Goal: Task Accomplishment & Management: Use online tool/utility

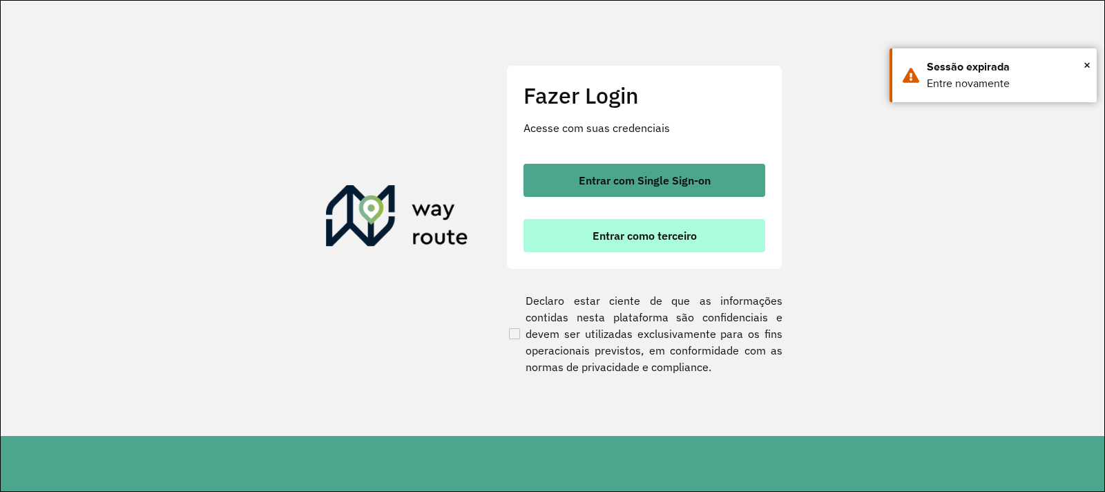
click at [621, 235] on span "Entrar como terceiro" at bounding box center [644, 235] width 104 height 11
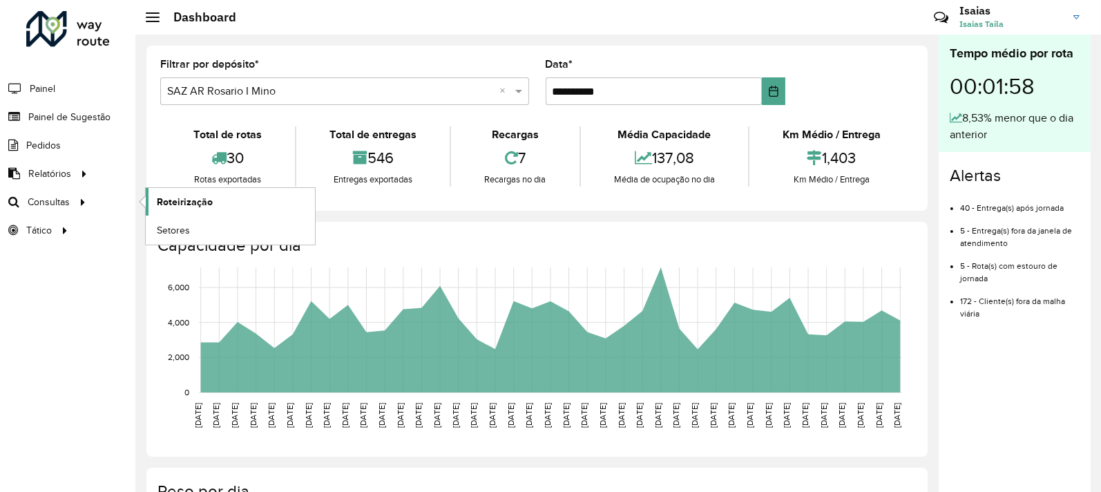
click at [216, 202] on link "Roteirização" at bounding box center [230, 202] width 169 height 28
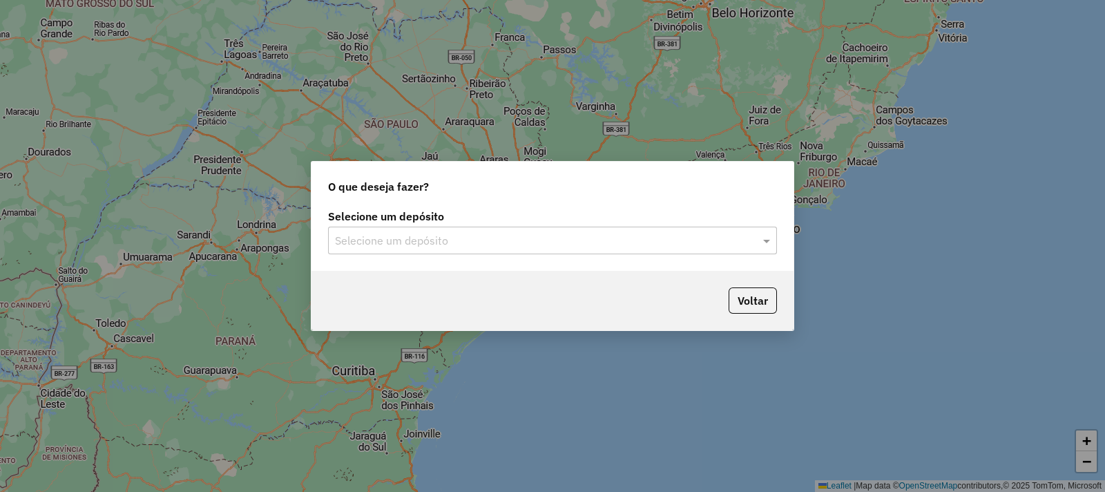
click at [525, 226] on div "Selecione um depósito Selecione um depósito" at bounding box center [552, 232] width 449 height 43
click at [523, 243] on input "text" at bounding box center [538, 241] width 407 height 17
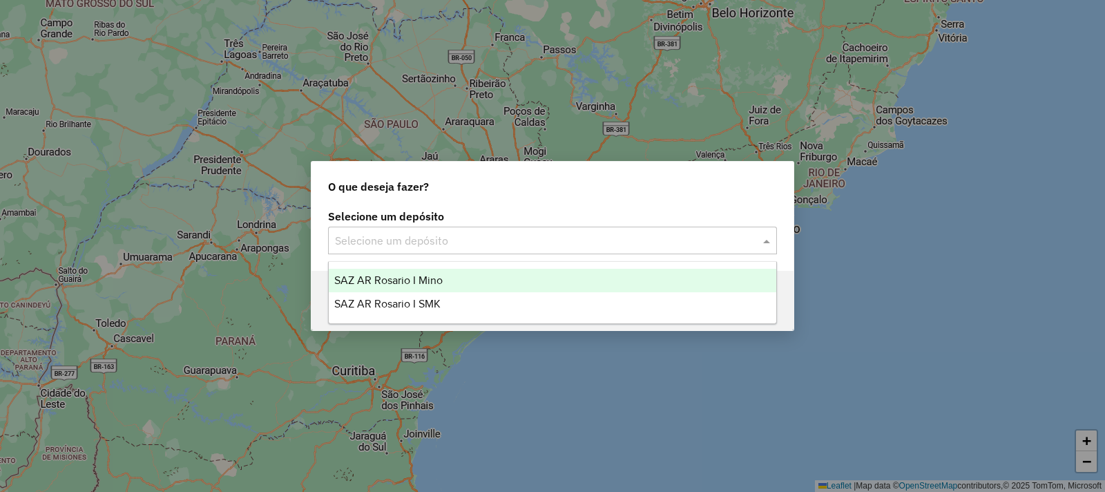
click at [492, 269] on div "SAZ AR Rosario I Mino" at bounding box center [552, 280] width 447 height 23
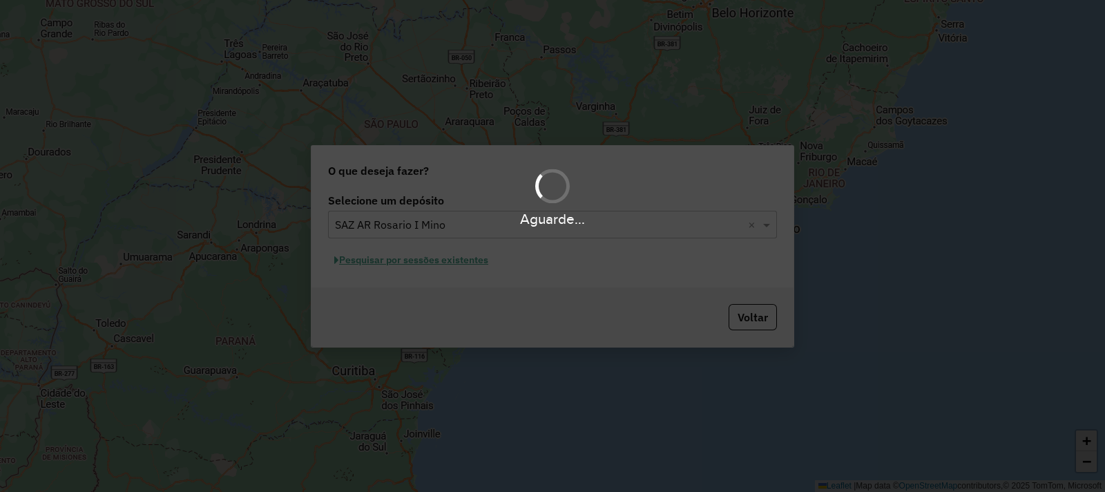
click at [417, 268] on div "Aguarde..." at bounding box center [552, 246] width 1105 height 492
click at [419, 266] on div "Aguarde..." at bounding box center [552, 246] width 1105 height 492
click at [422, 262] on div "Aguarde..." at bounding box center [552, 246] width 1105 height 492
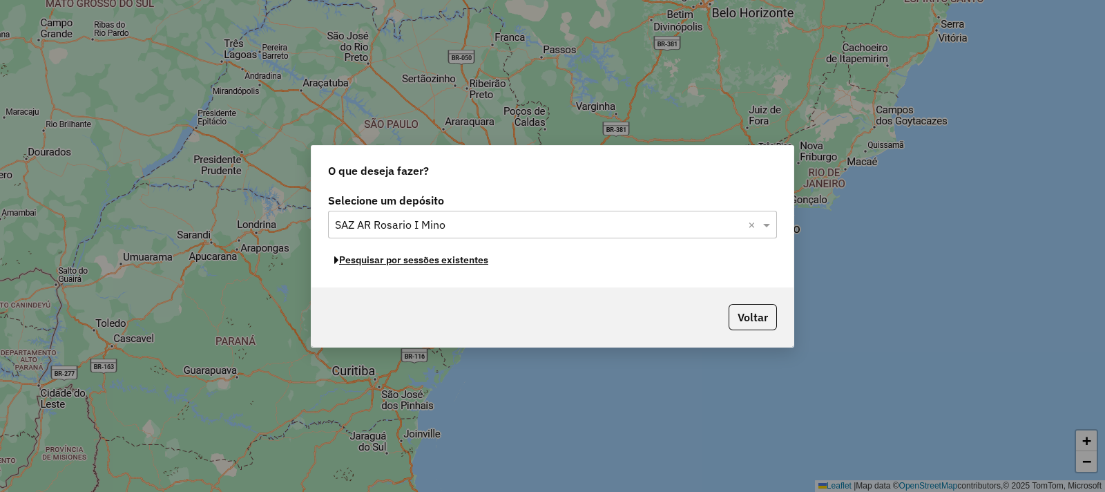
click at [422, 262] on button "Pesquisar por sessões existentes" at bounding box center [411, 259] width 166 height 21
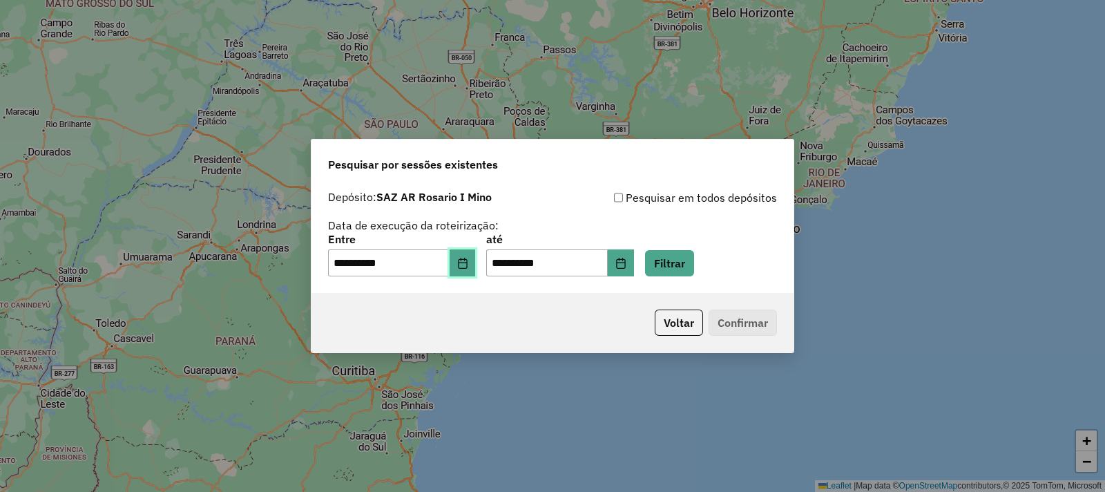
click at [487, 251] on div "**********" at bounding box center [552, 255] width 449 height 43
click at [476, 263] on button "Choose Date" at bounding box center [463, 263] width 26 height 28
click at [694, 260] on button "Filtrar" at bounding box center [669, 263] width 49 height 26
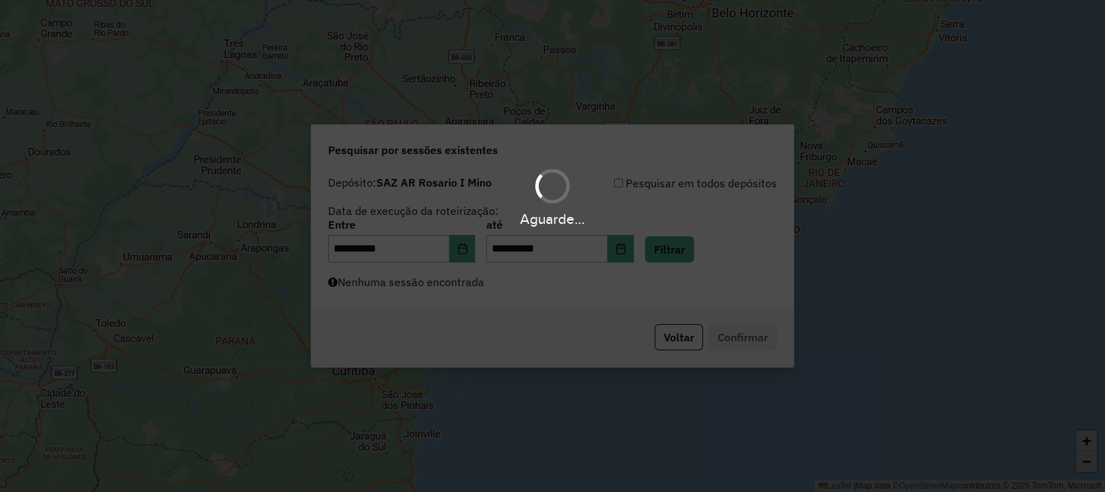
click at [491, 285] on div "Aguarde..." at bounding box center [552, 246] width 1105 height 492
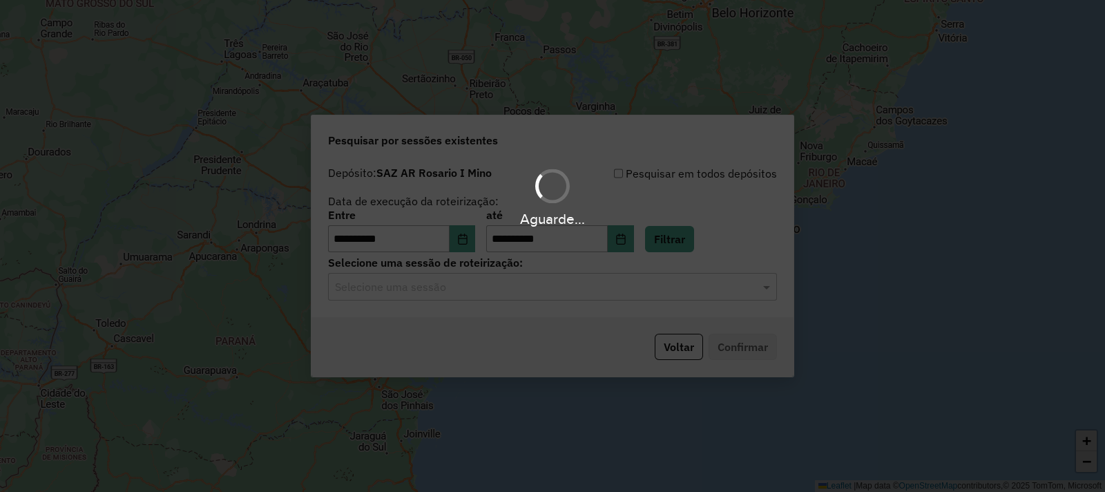
click at [491, 288] on div "Aguarde..." at bounding box center [552, 246] width 1105 height 492
click at [492, 289] on div "Aguarde..." at bounding box center [552, 246] width 1105 height 492
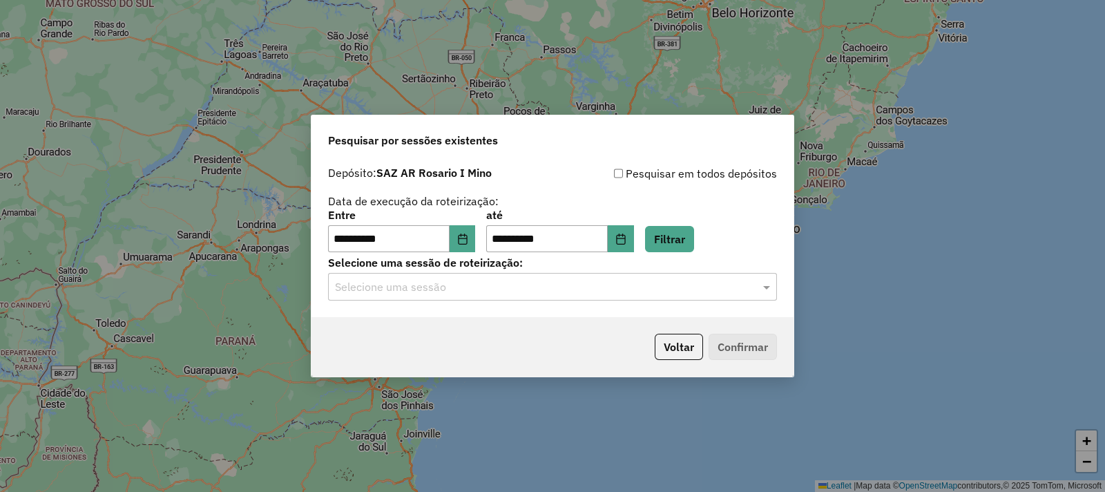
click at [495, 291] on input "text" at bounding box center [538, 287] width 407 height 17
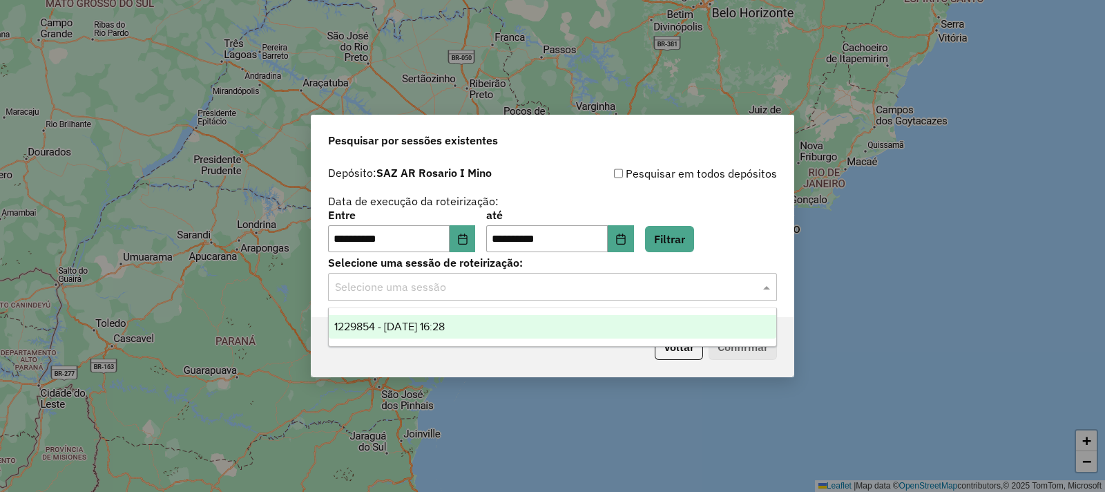
drag, startPoint x: 505, startPoint y: 326, endPoint x: 597, endPoint y: 329, distance: 91.2
click at [505, 326] on div "1229854 - [DATE] 16:28" at bounding box center [552, 326] width 447 height 23
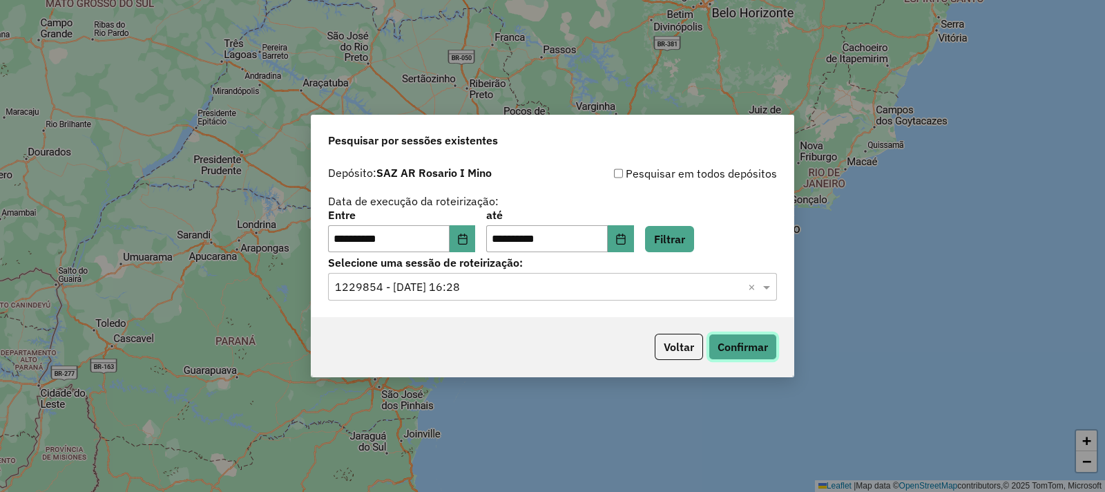
click at [740, 347] on button "Confirmar" at bounding box center [742, 347] width 68 height 26
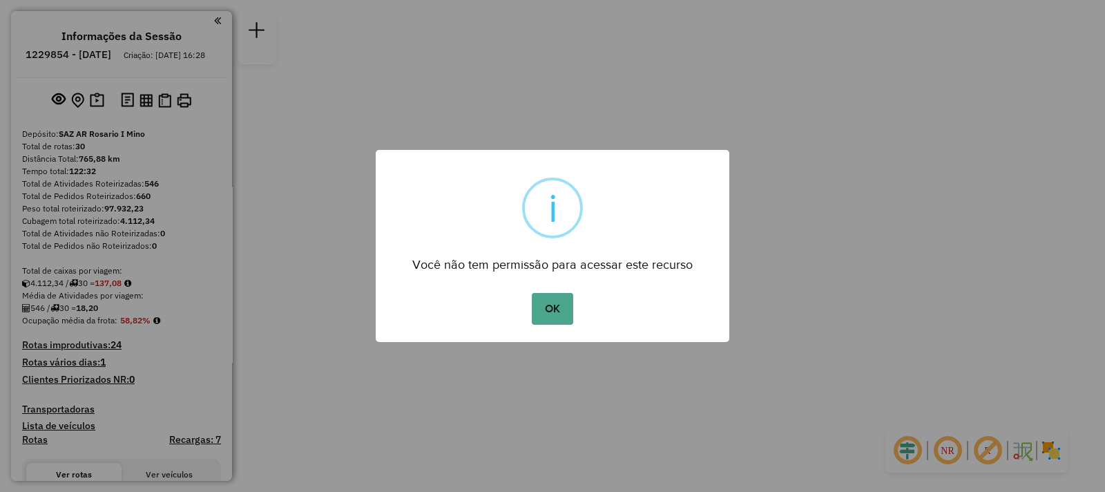
click at [528, 313] on div "OK No Cancel" at bounding box center [553, 308] width 354 height 39
click at [539, 307] on button "OK" at bounding box center [552, 309] width 41 height 32
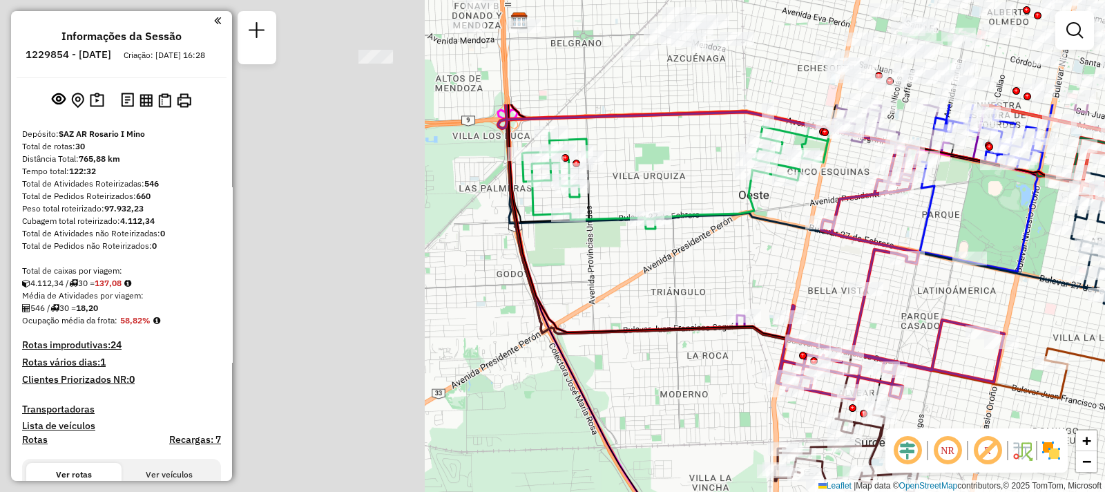
drag, startPoint x: 421, startPoint y: 146, endPoint x: 965, endPoint y: 299, distance: 565.1
click at [965, 299] on div "Janela de atendimento Grade de atendimento Capacidade Transportadoras Veículos …" at bounding box center [552, 246] width 1105 height 492
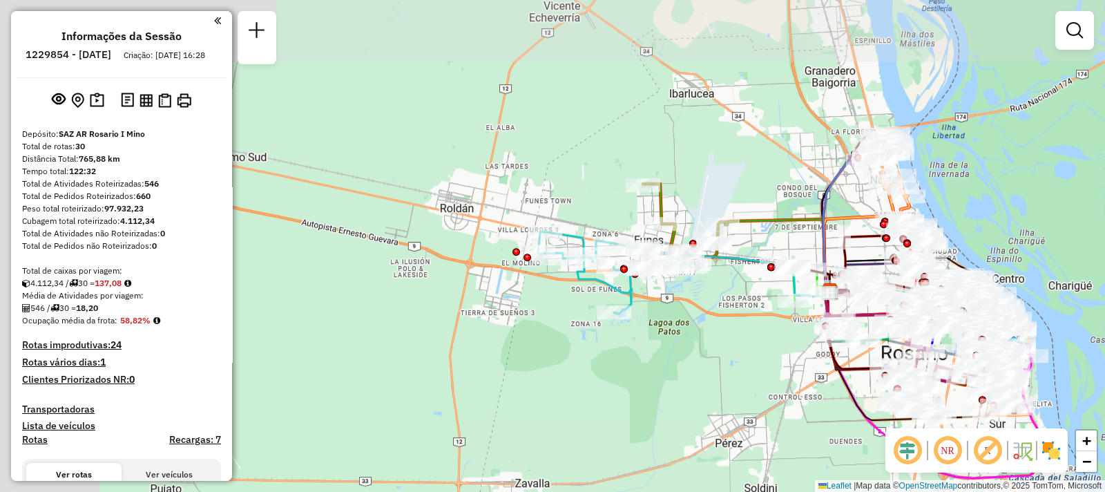
drag, startPoint x: 470, startPoint y: 192, endPoint x: 705, endPoint y: 284, distance: 252.3
click at [705, 284] on div "Janela de atendimento Grade de atendimento Capacidade Transportadoras Veículos …" at bounding box center [552, 246] width 1105 height 492
